Goal: Purchase product/service

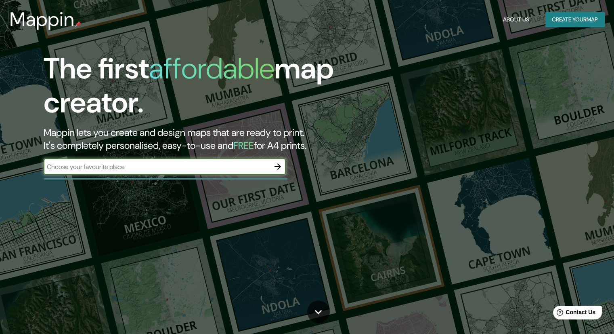
click at [212, 165] on input "text" at bounding box center [157, 166] width 226 height 9
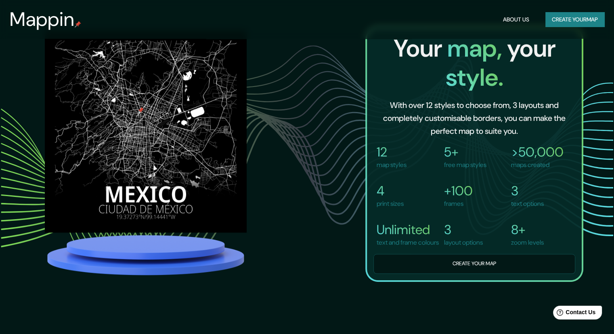
scroll to position [606, 0]
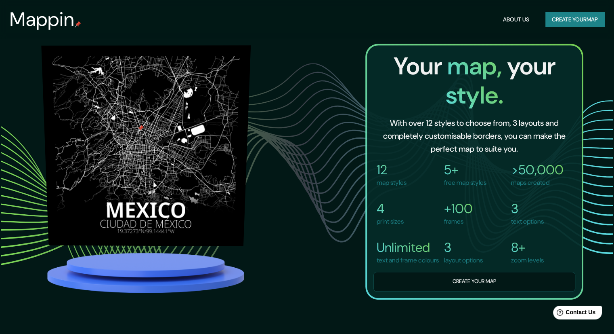
click at [143, 191] on img at bounding box center [146, 141] width 210 height 201
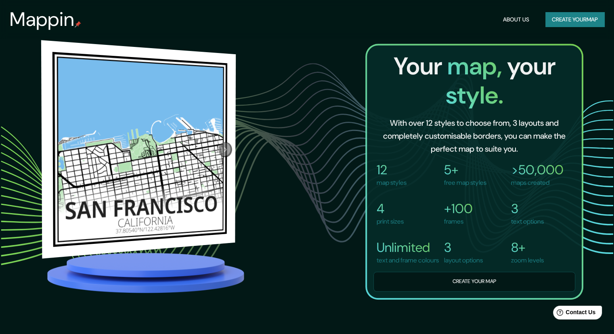
click at [227, 141] on icon "Next" at bounding box center [225, 136] width 8 height 9
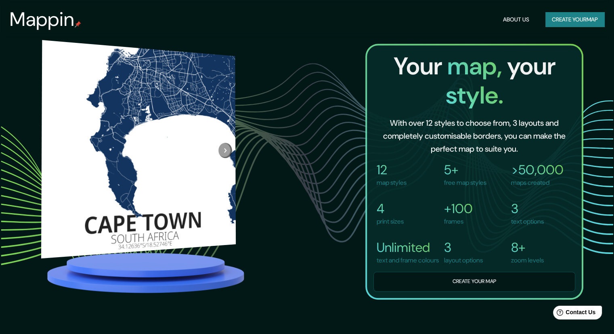
click at [227, 145] on icon "Next" at bounding box center [225, 149] width 8 height 9
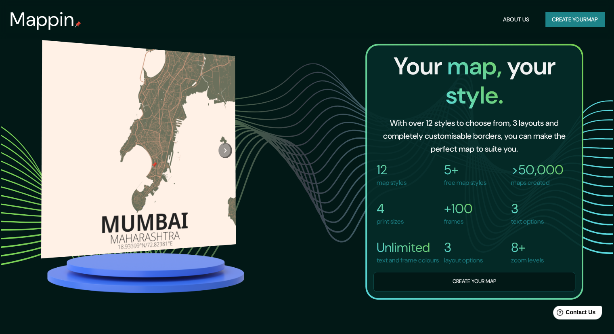
click at [227, 138] on div at bounding box center [225, 148] width 21 height 193
click at [227, 142] on button "Next" at bounding box center [225, 149] width 14 height 15
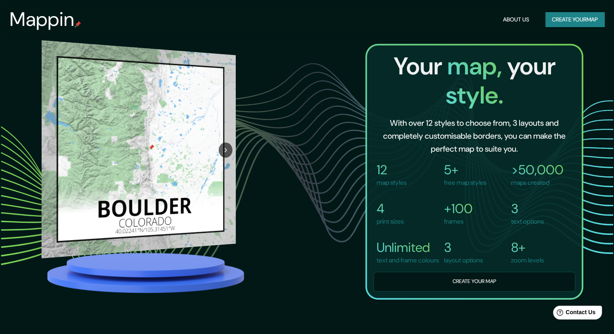
click at [224, 143] on button "Next" at bounding box center [226, 149] width 14 height 15
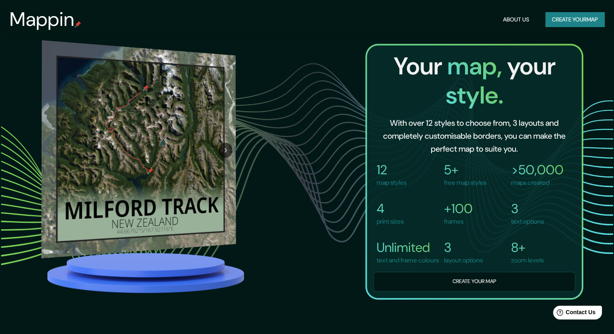
click at [224, 141] on button "Next" at bounding box center [226, 135] width 14 height 15
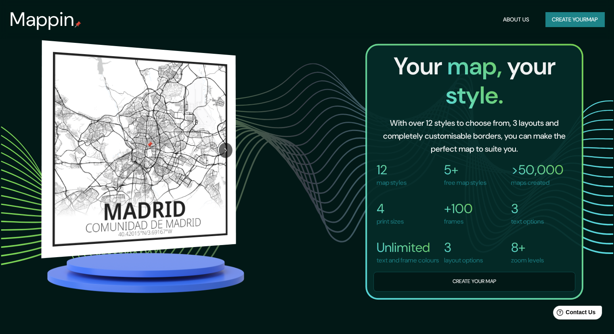
click at [224, 145] on icon "Next" at bounding box center [226, 149] width 8 height 9
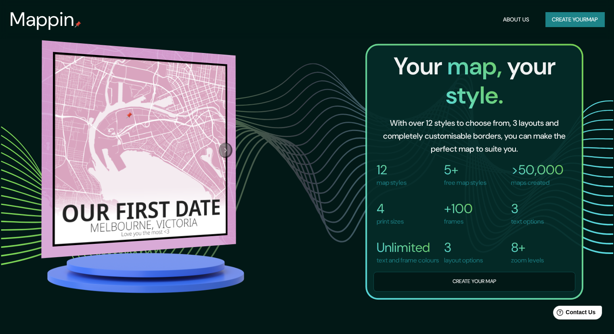
click at [224, 145] on icon "Next" at bounding box center [226, 149] width 8 height 9
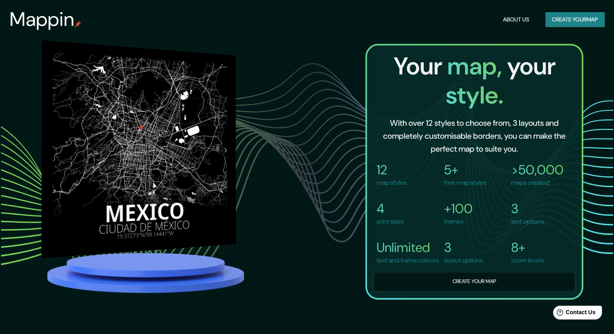
click at [224, 142] on button "Next" at bounding box center [226, 149] width 14 height 15
